Goal: Navigation & Orientation: Understand site structure

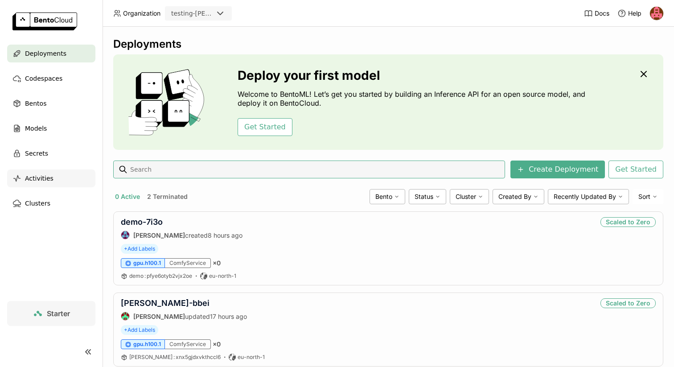
click at [51, 176] on div "Activities" at bounding box center [51, 178] width 88 height 18
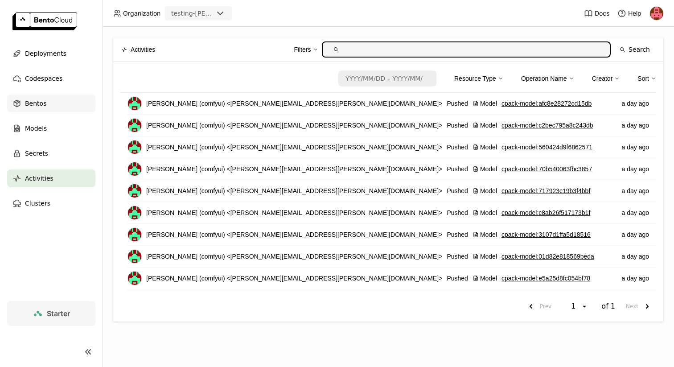
click at [34, 101] on span "Bentos" at bounding box center [35, 103] width 21 height 11
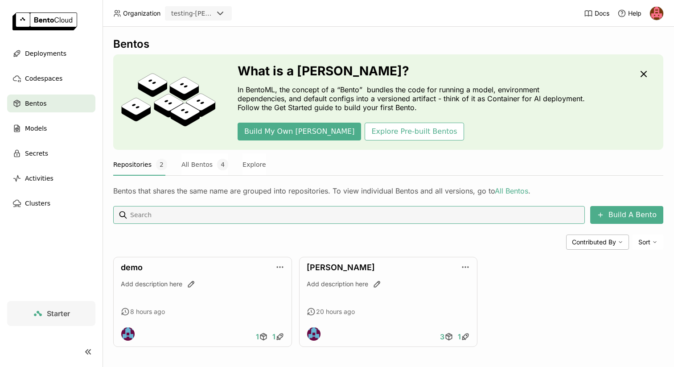
click at [44, 69] on ul "Deployments Codespaces Bentos Models Secrets Activities Clusters" at bounding box center [51, 129] width 103 height 168
click at [44, 79] on span "Codespaces" at bounding box center [43, 78] width 37 height 11
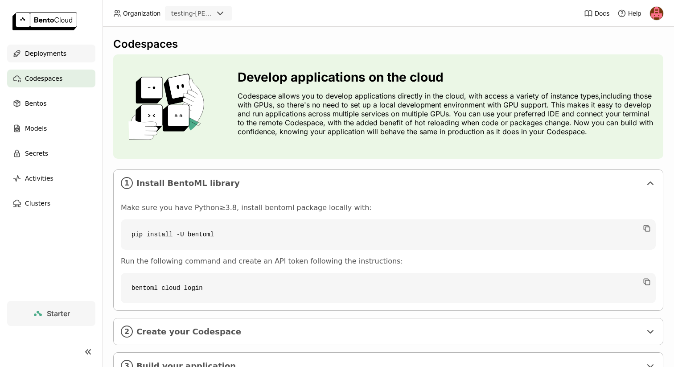
click at [58, 52] on span "Deployments" at bounding box center [45, 53] width 41 height 11
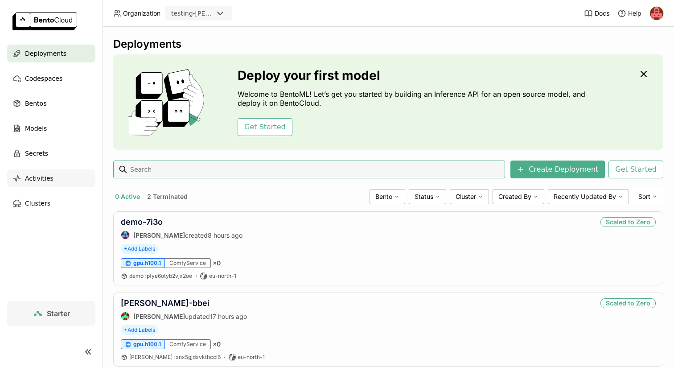
click at [50, 175] on span "Activities" at bounding box center [39, 178] width 29 height 11
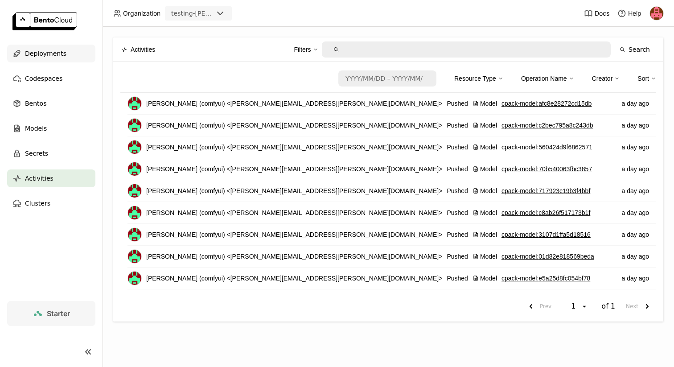
click at [46, 49] on span "Deployments" at bounding box center [45, 53] width 41 height 11
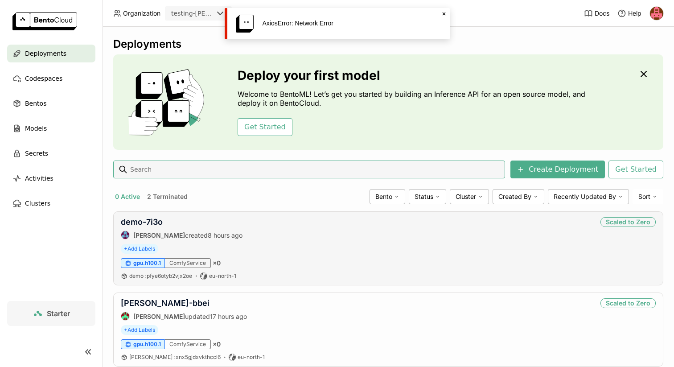
scroll to position [24, 0]
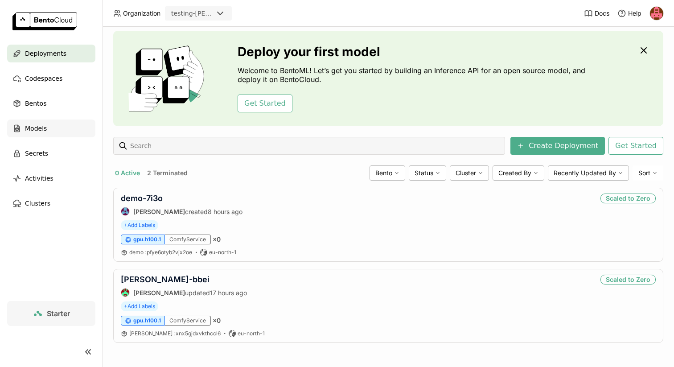
click at [34, 126] on span "Models" at bounding box center [36, 128] width 22 height 11
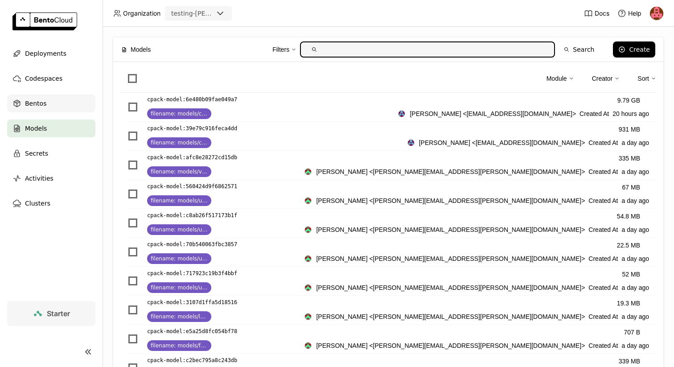
click at [44, 108] on span "Bentos" at bounding box center [35, 103] width 21 height 11
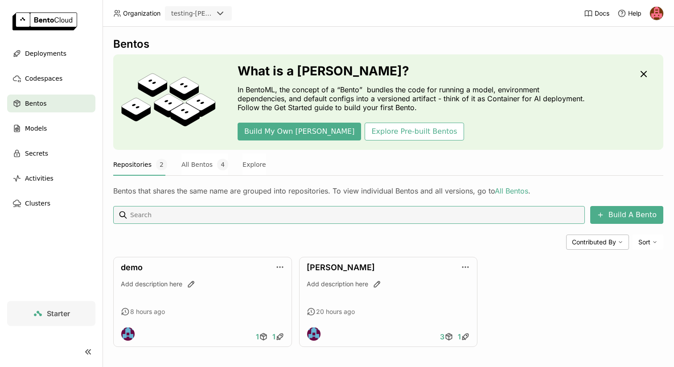
scroll to position [4, 0]
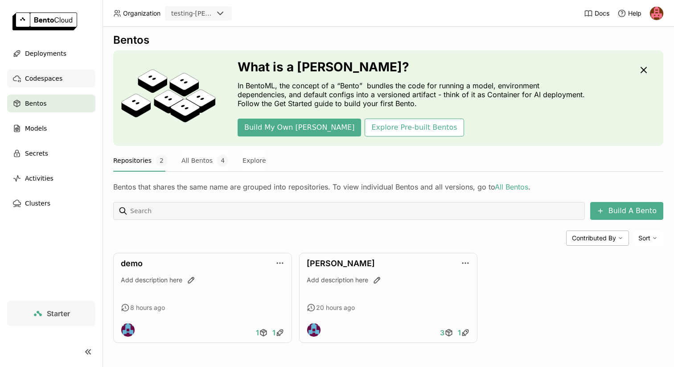
click at [36, 73] on span "Codespaces" at bounding box center [43, 78] width 37 height 11
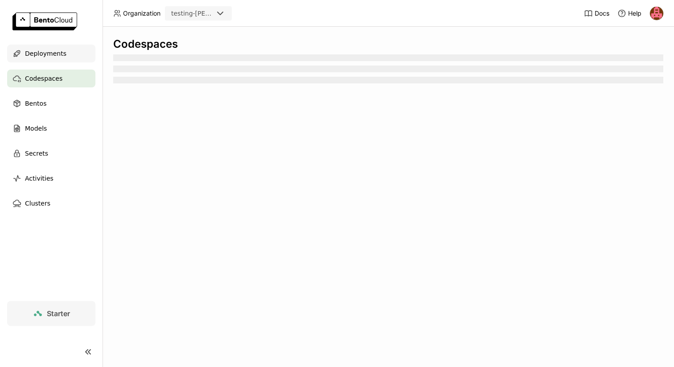
click at [39, 49] on span "Deployments" at bounding box center [45, 53] width 41 height 11
